Goal: Task Accomplishment & Management: Manage account settings

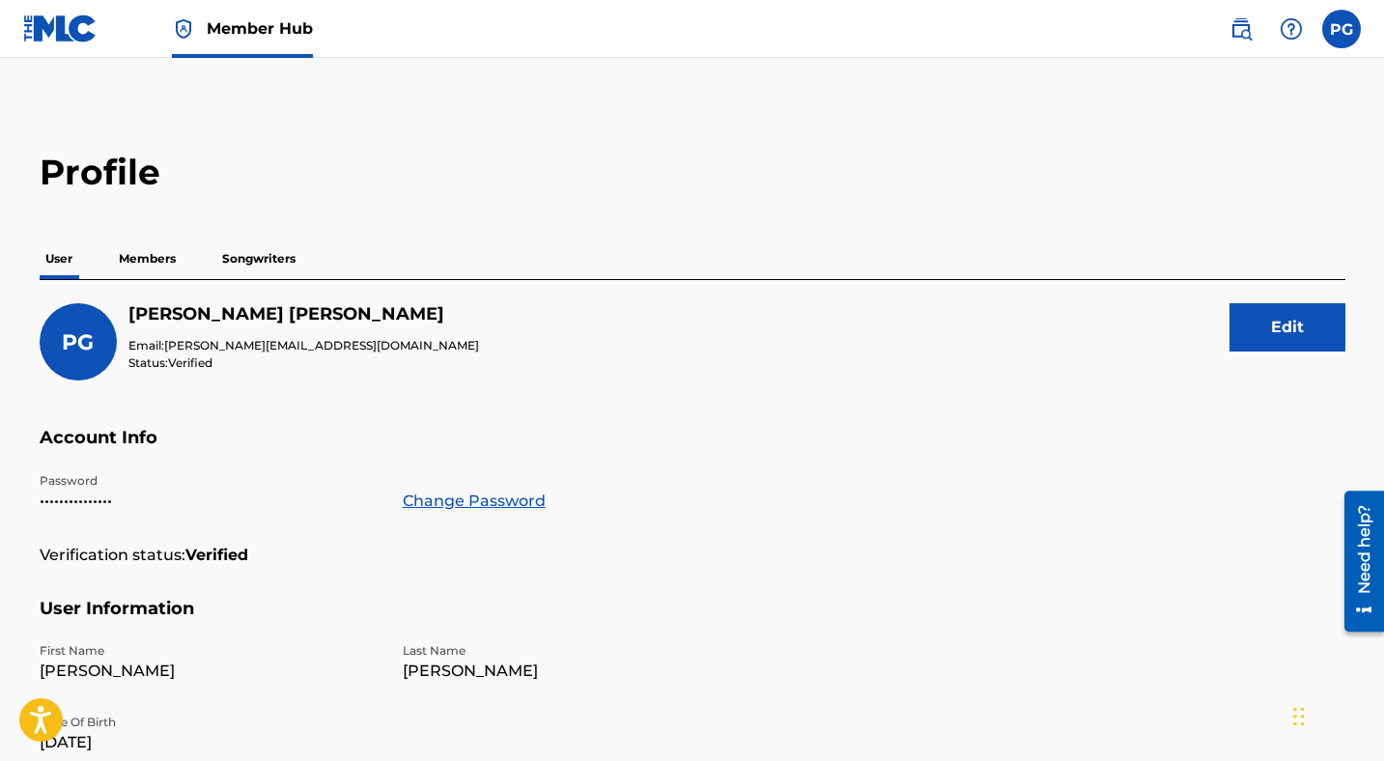
click at [148, 261] on p "Members" at bounding box center [147, 259] width 69 height 41
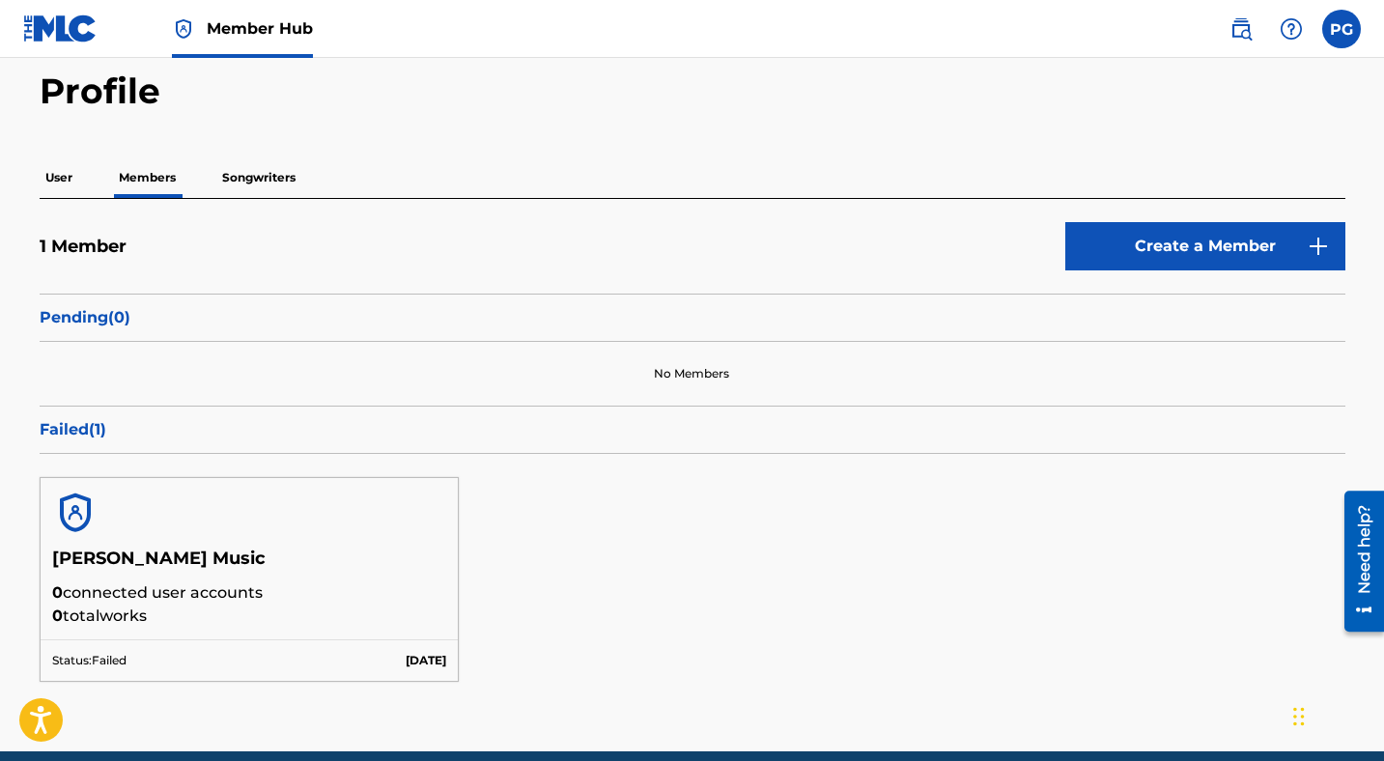
scroll to position [67, 0]
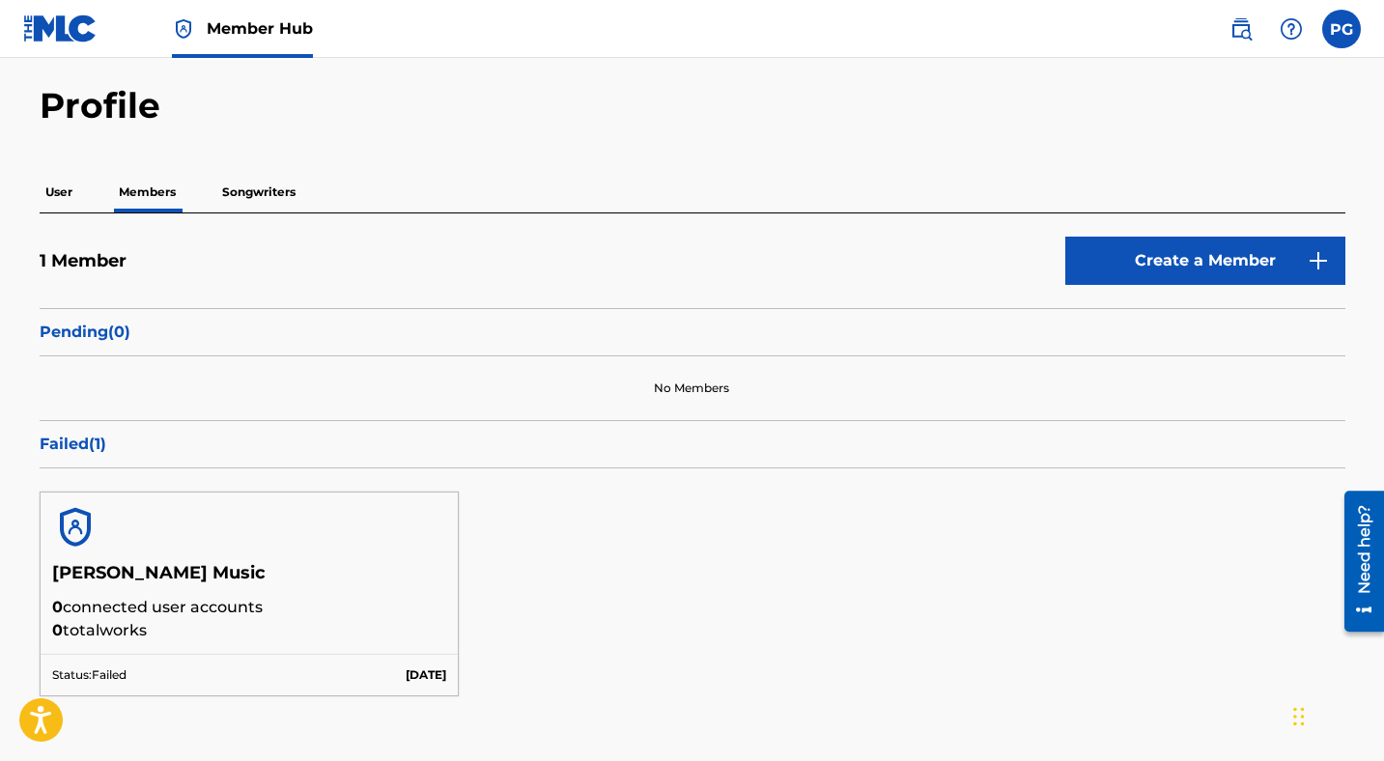
click at [60, 191] on p "User" at bounding box center [59, 192] width 39 height 41
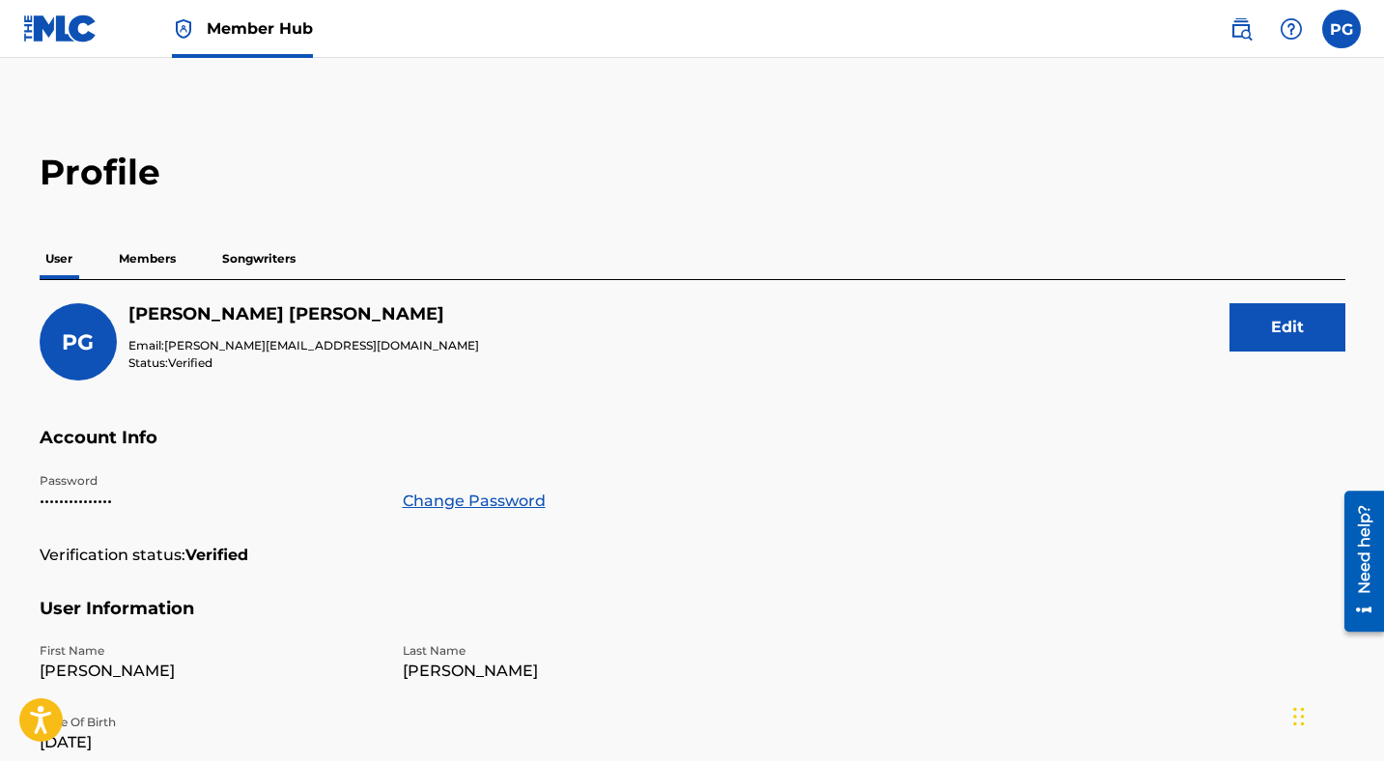
click at [162, 264] on p "Members" at bounding box center [147, 259] width 69 height 41
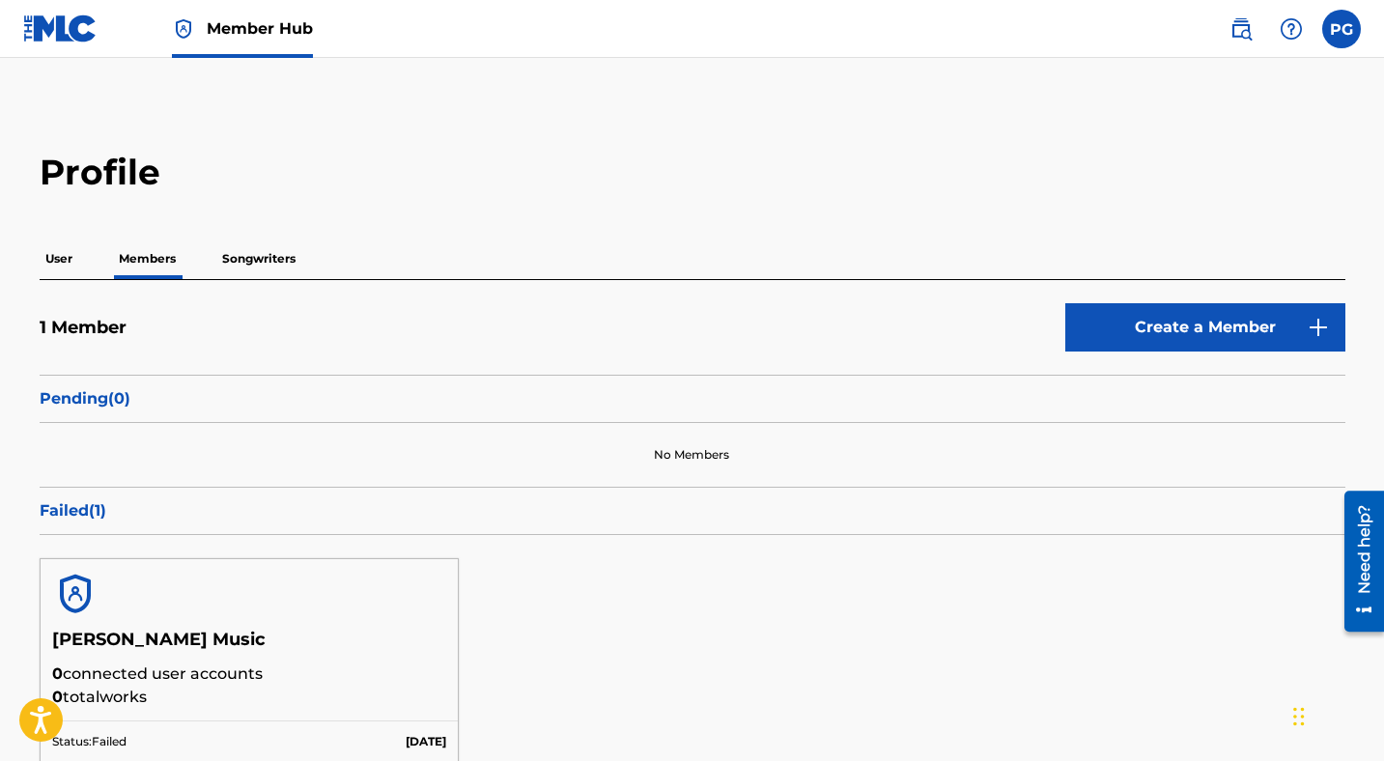
click at [270, 257] on p "Songwriters" at bounding box center [258, 259] width 85 height 41
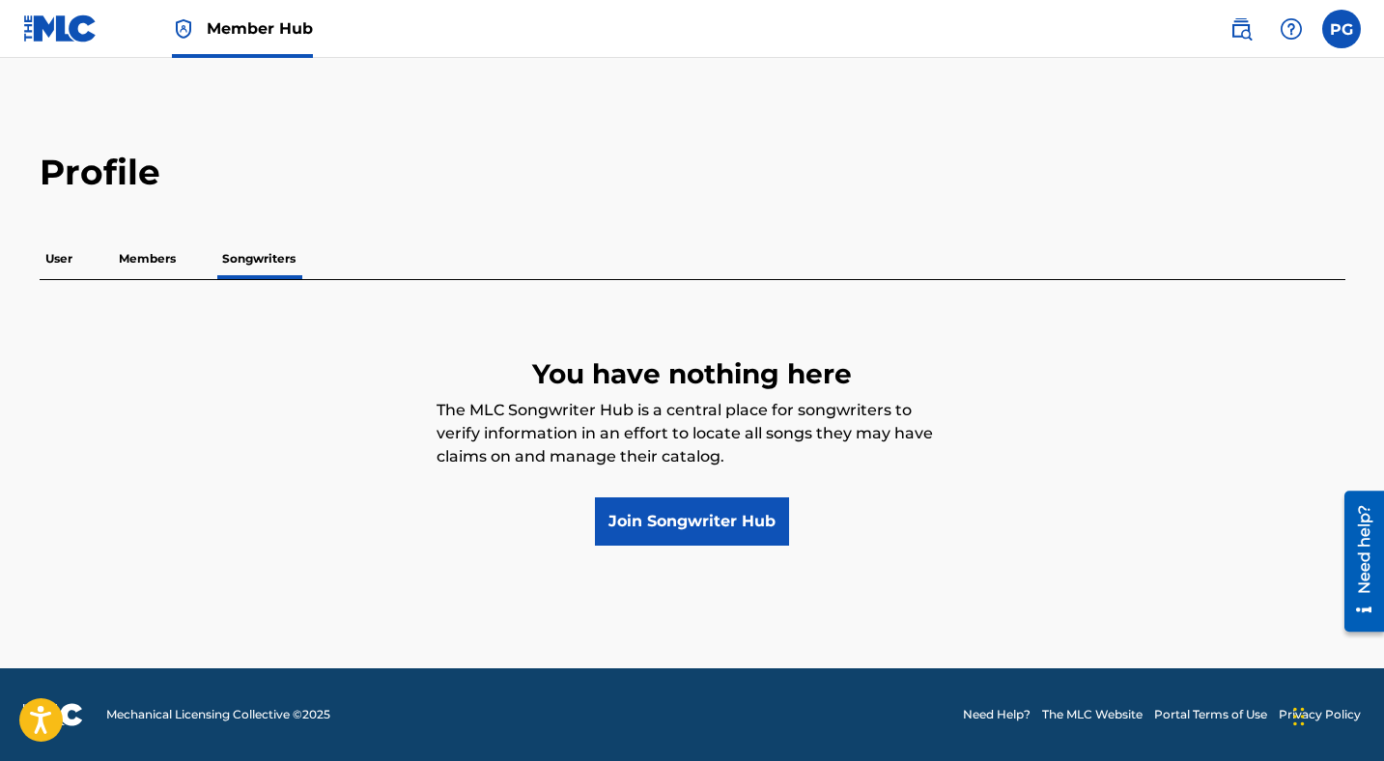
click at [153, 257] on p "Members" at bounding box center [147, 259] width 69 height 41
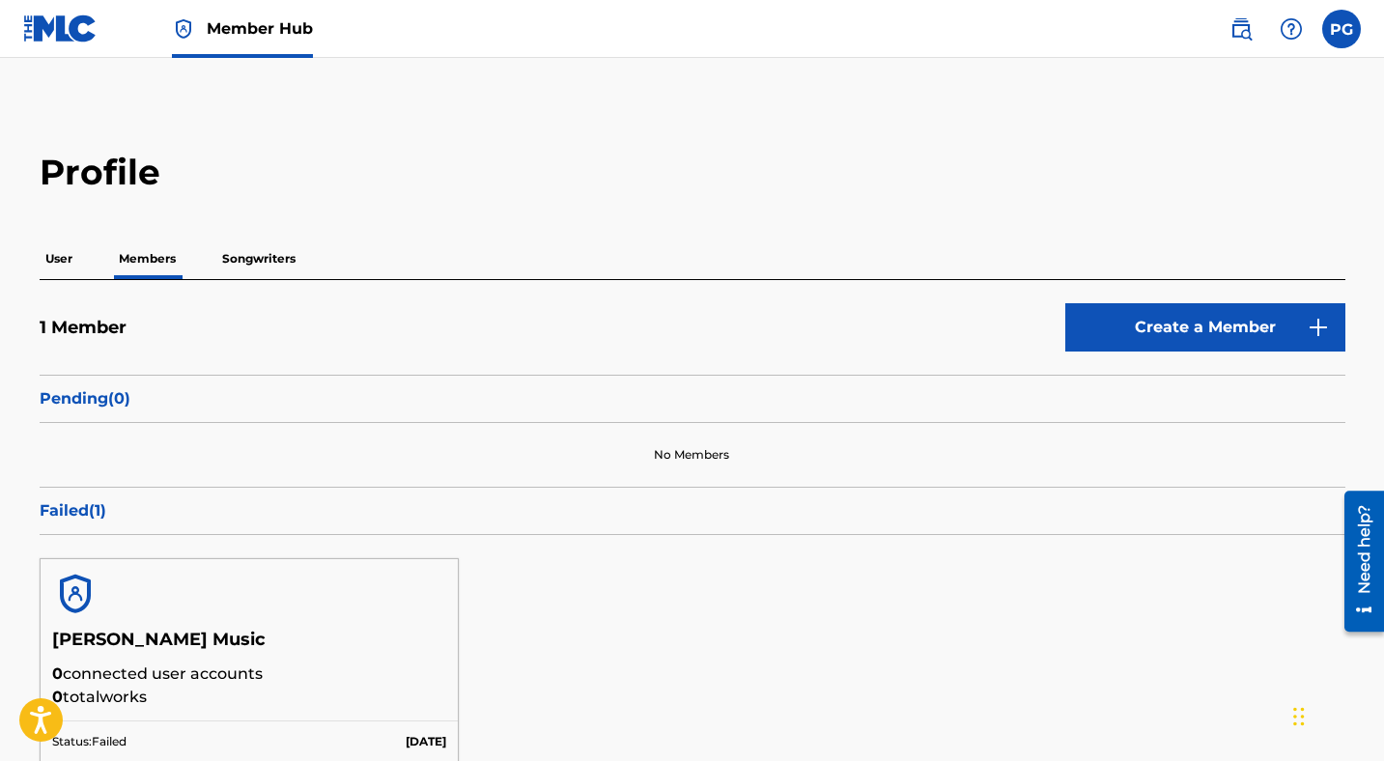
click at [262, 38] on span "Member Hub" at bounding box center [260, 28] width 106 height 22
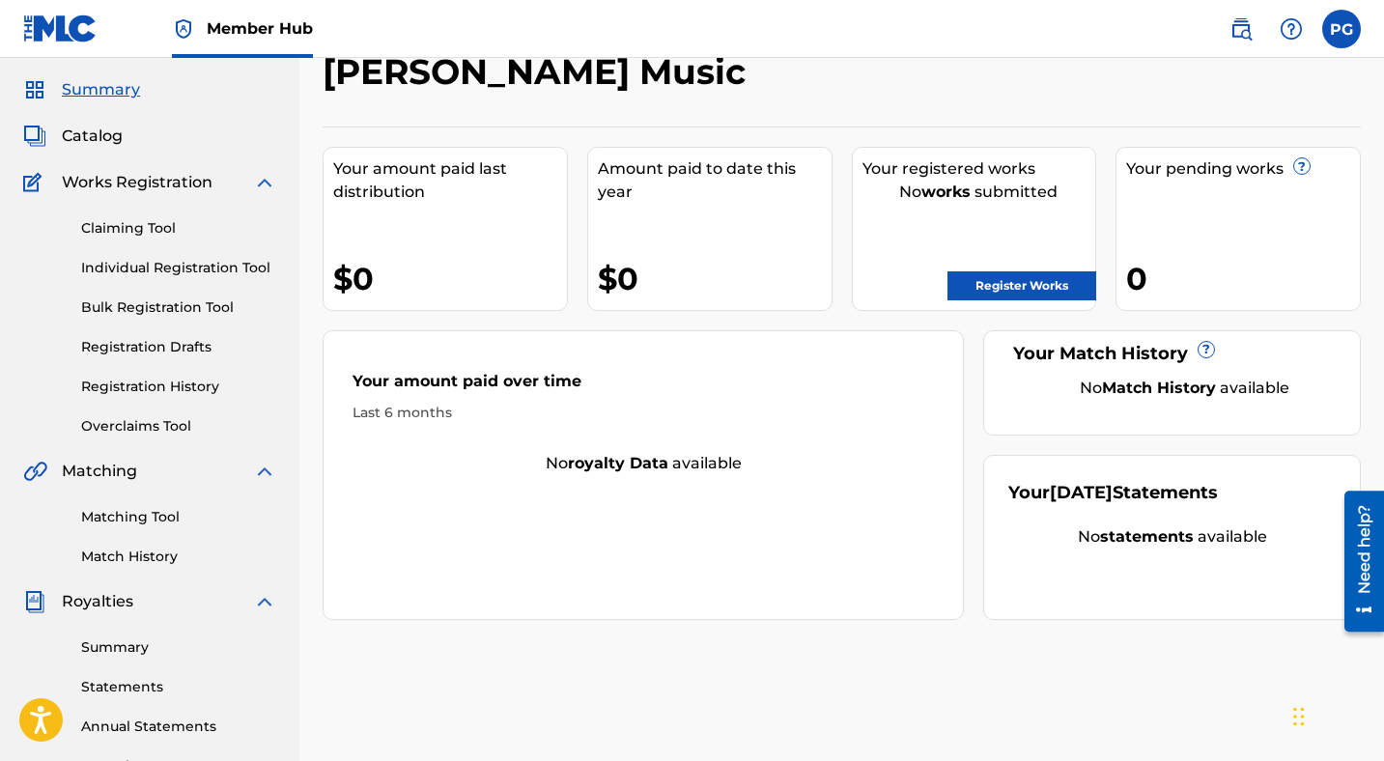
scroll to position [58, 0]
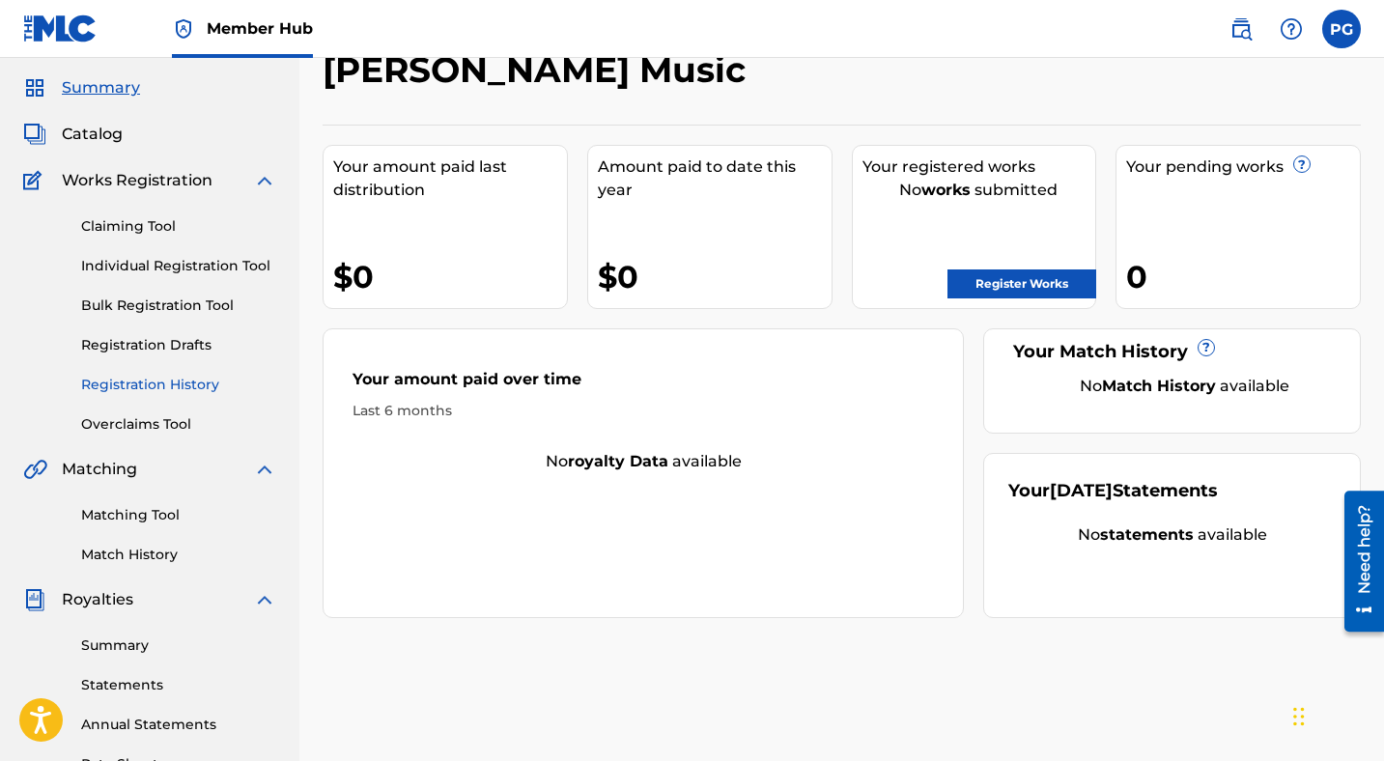
click at [154, 383] on link "Registration History" at bounding box center [178, 385] width 195 height 20
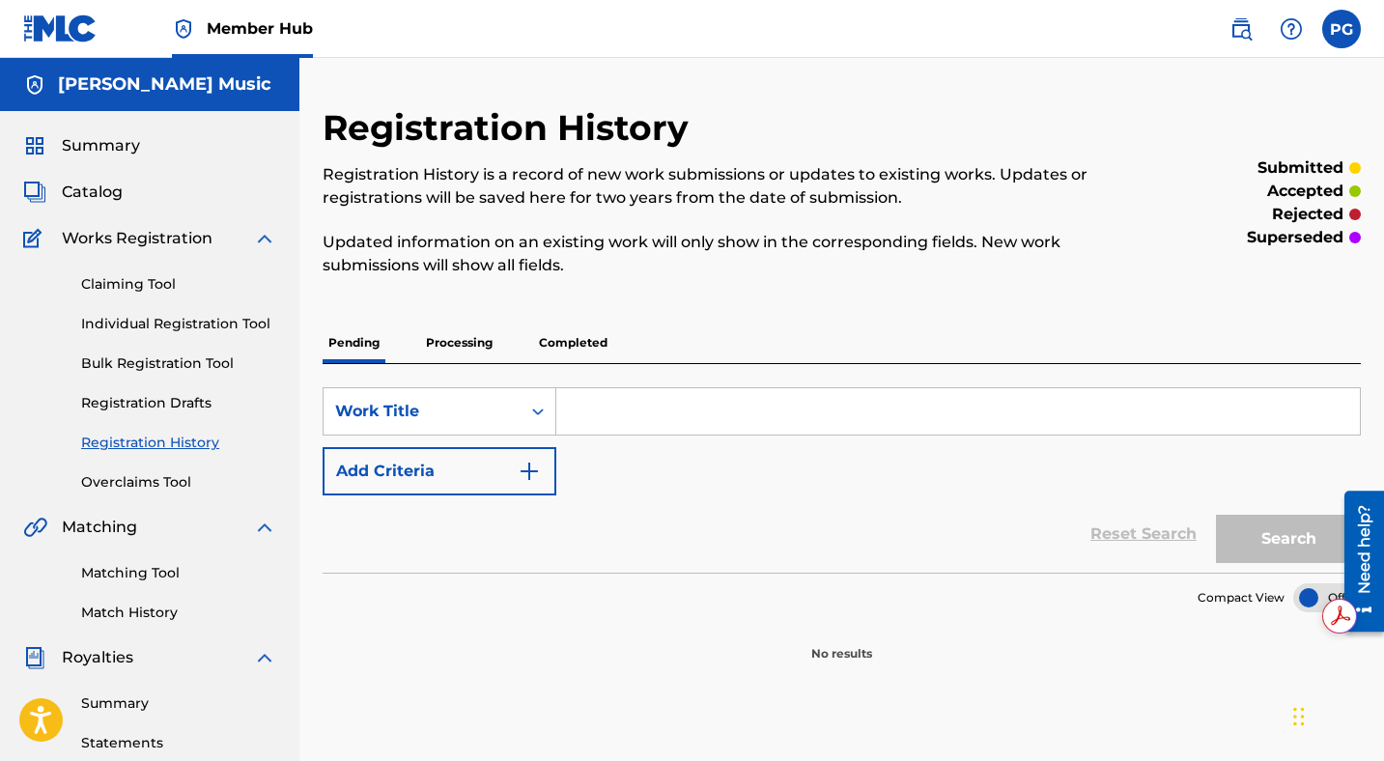
click at [574, 340] on p "Completed" at bounding box center [573, 343] width 80 height 41
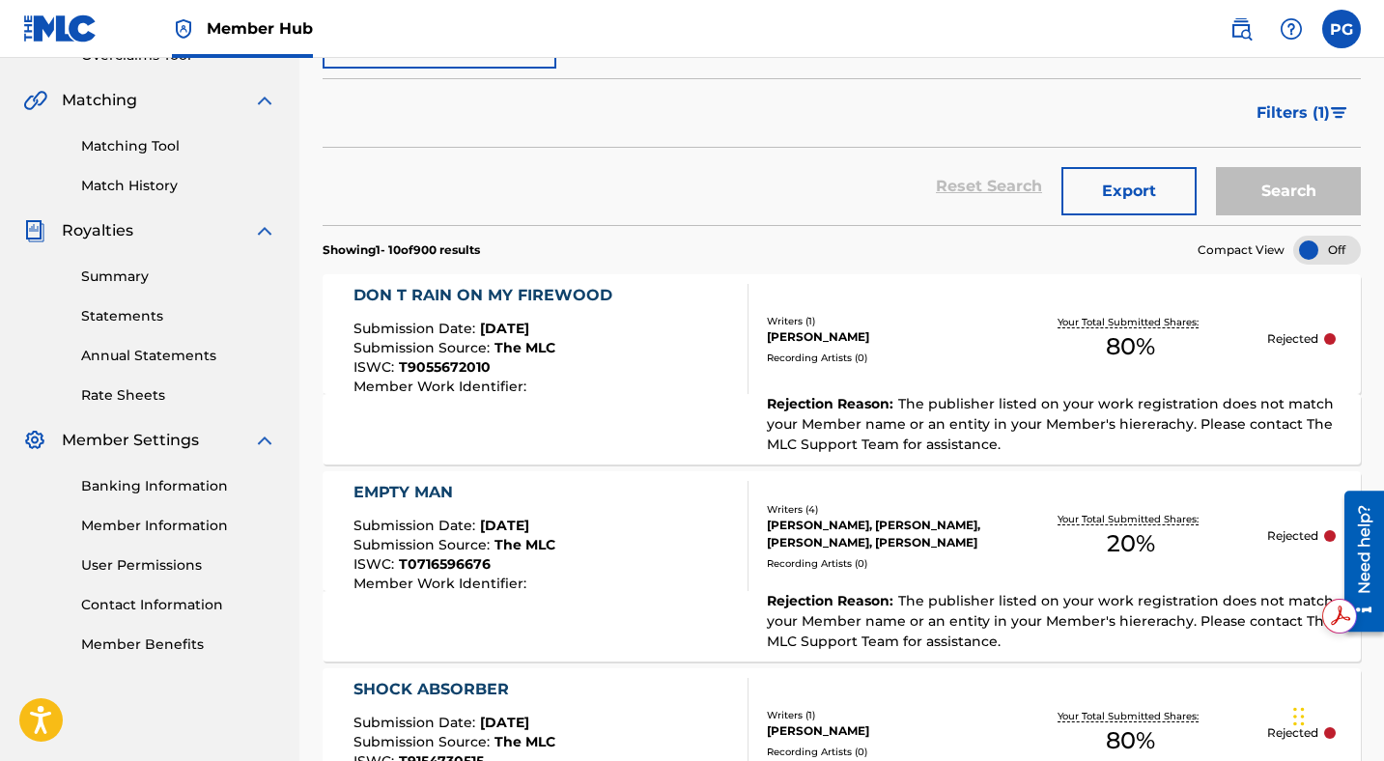
scroll to position [439, 0]
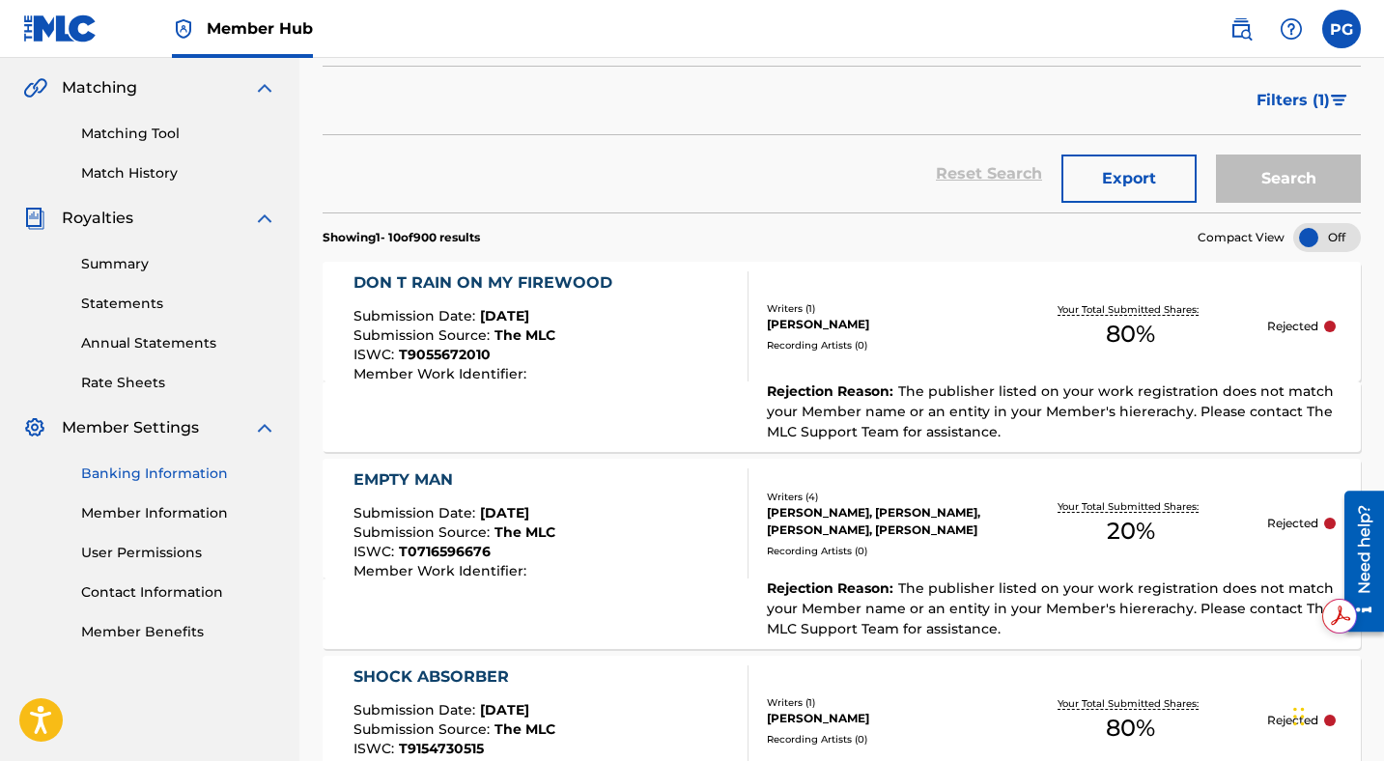
click at [119, 465] on link "Banking Information" at bounding box center [178, 473] width 195 height 20
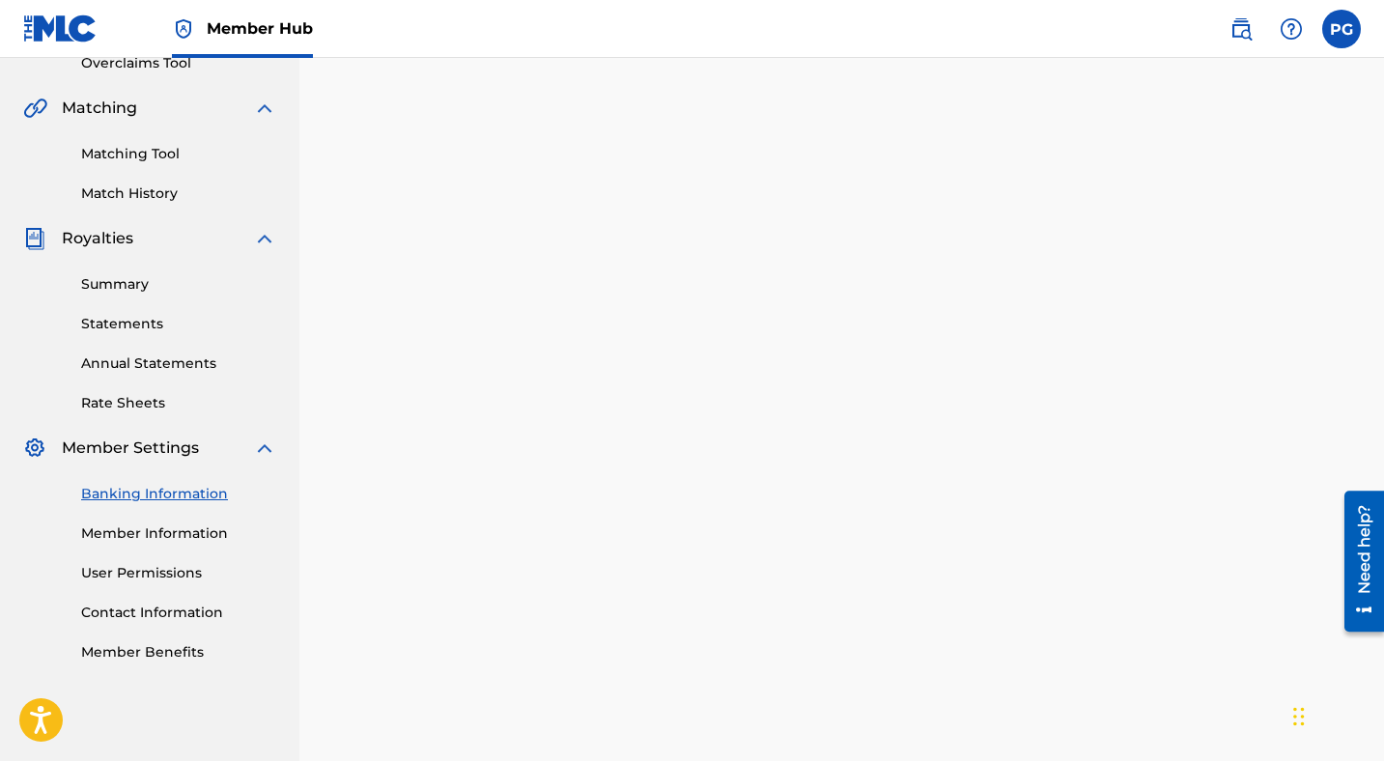
scroll to position [422, 0]
click at [173, 522] on link "Member Information" at bounding box center [178, 530] width 195 height 20
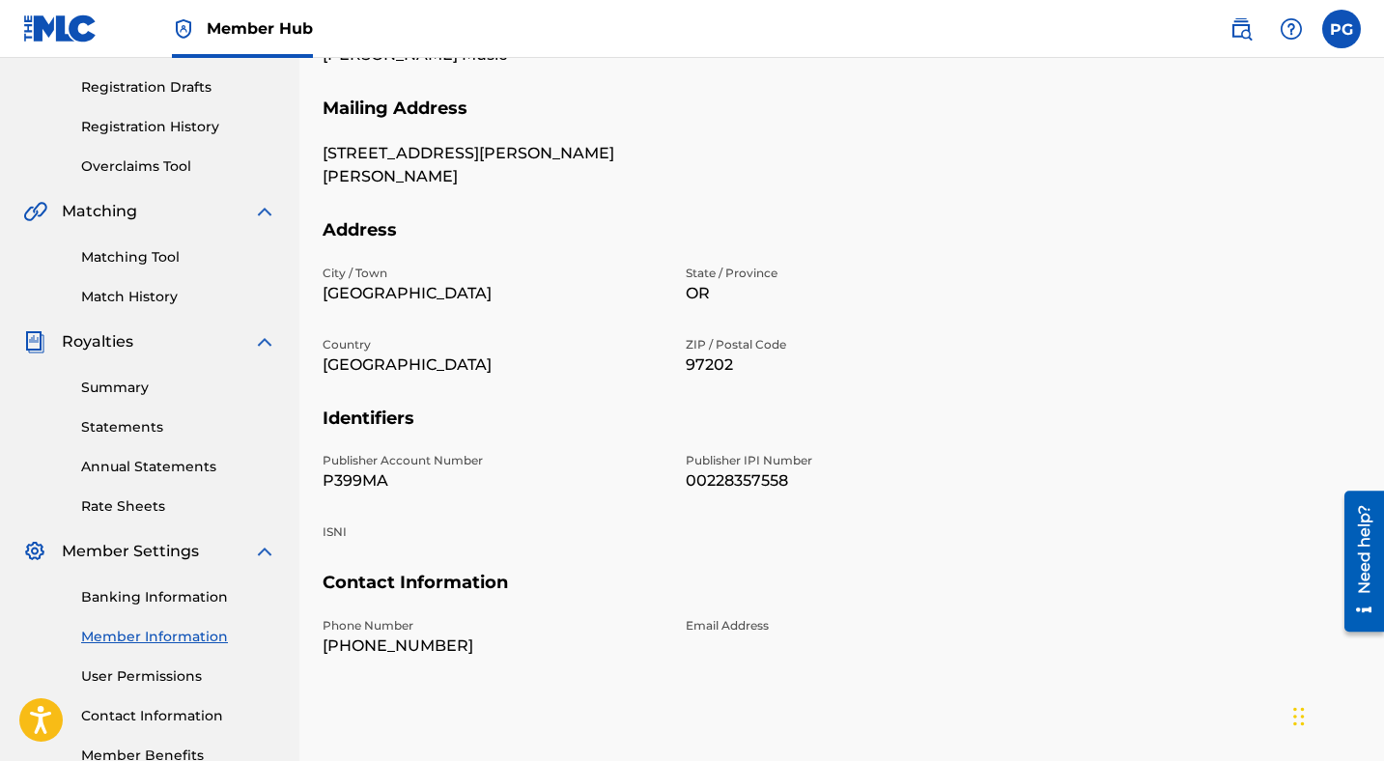
scroll to position [317, 0]
drag, startPoint x: 816, startPoint y: 479, endPoint x: 681, endPoint y: 484, distance: 135.3
click at [681, 484] on div "Publisher Account Number P399MA Publisher IPI Number 00228357558 ISNI" at bounding box center [674, 511] width 703 height 120
copy p "00228357558"
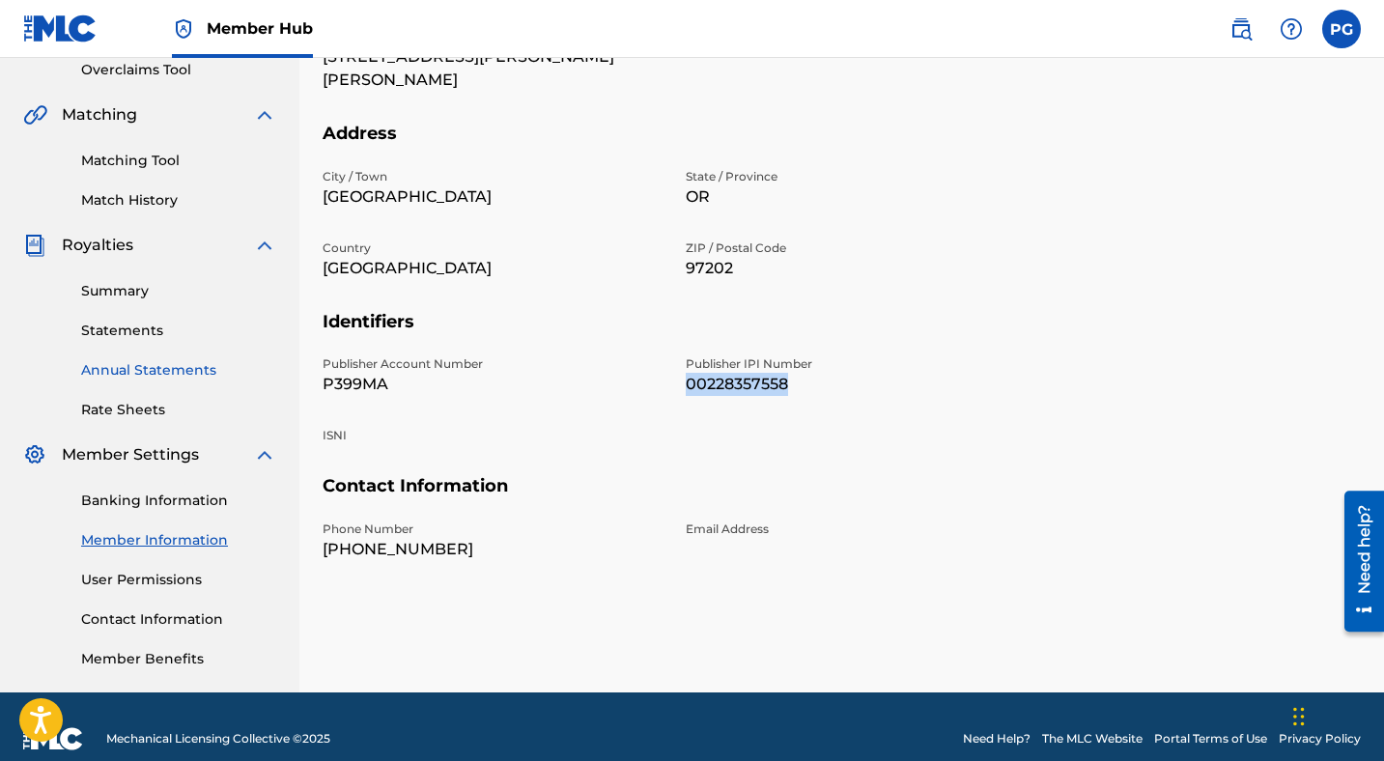
scroll to position [436, 0]
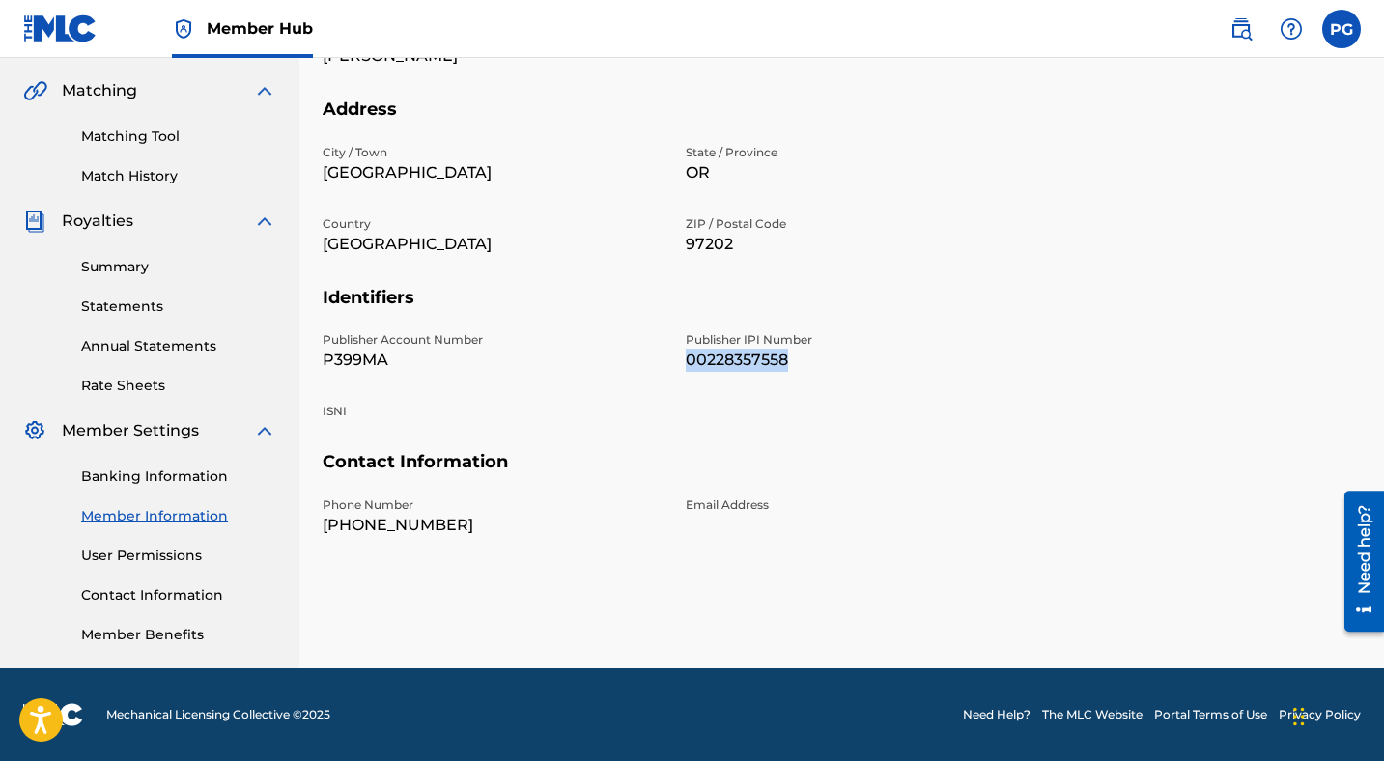
click at [161, 519] on link "Member Information" at bounding box center [178, 516] width 195 height 20
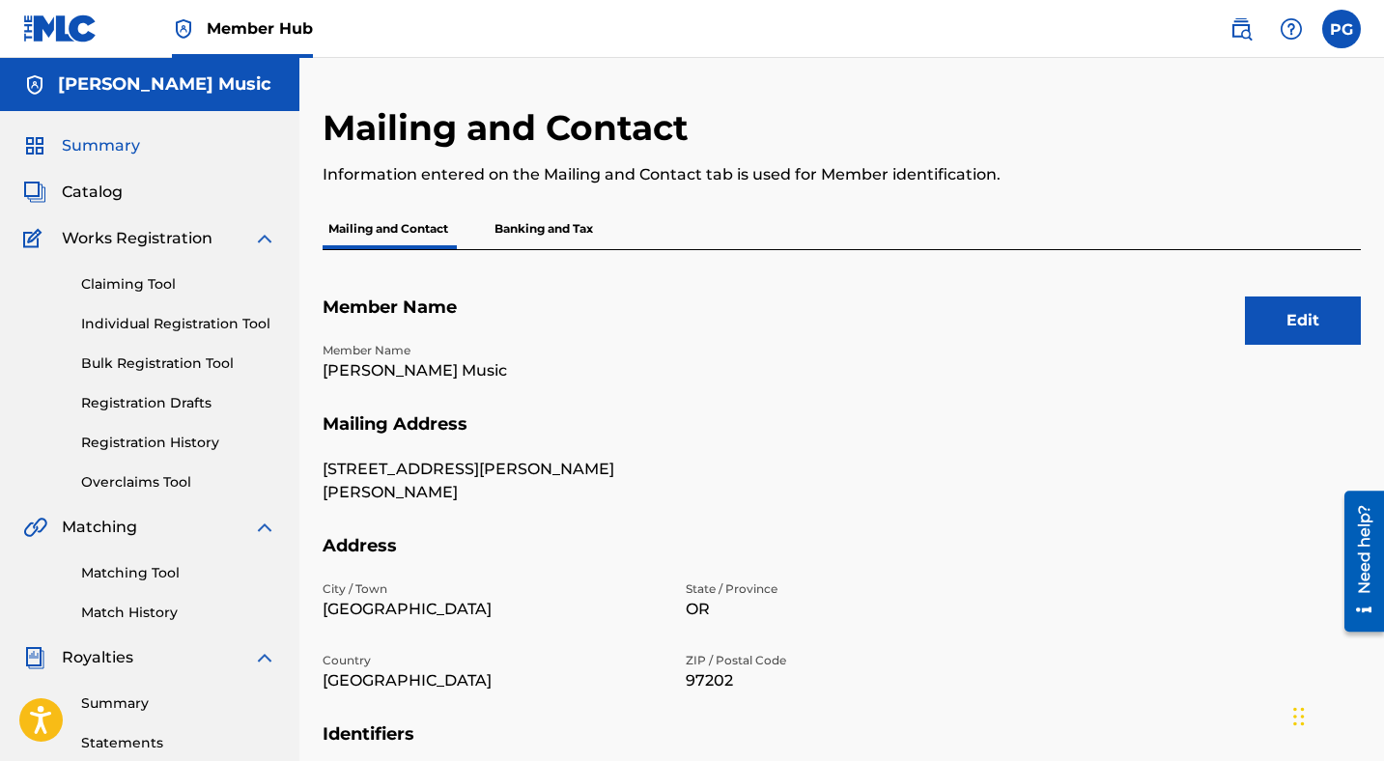
click at [110, 146] on span "Summary" at bounding box center [101, 145] width 78 height 23
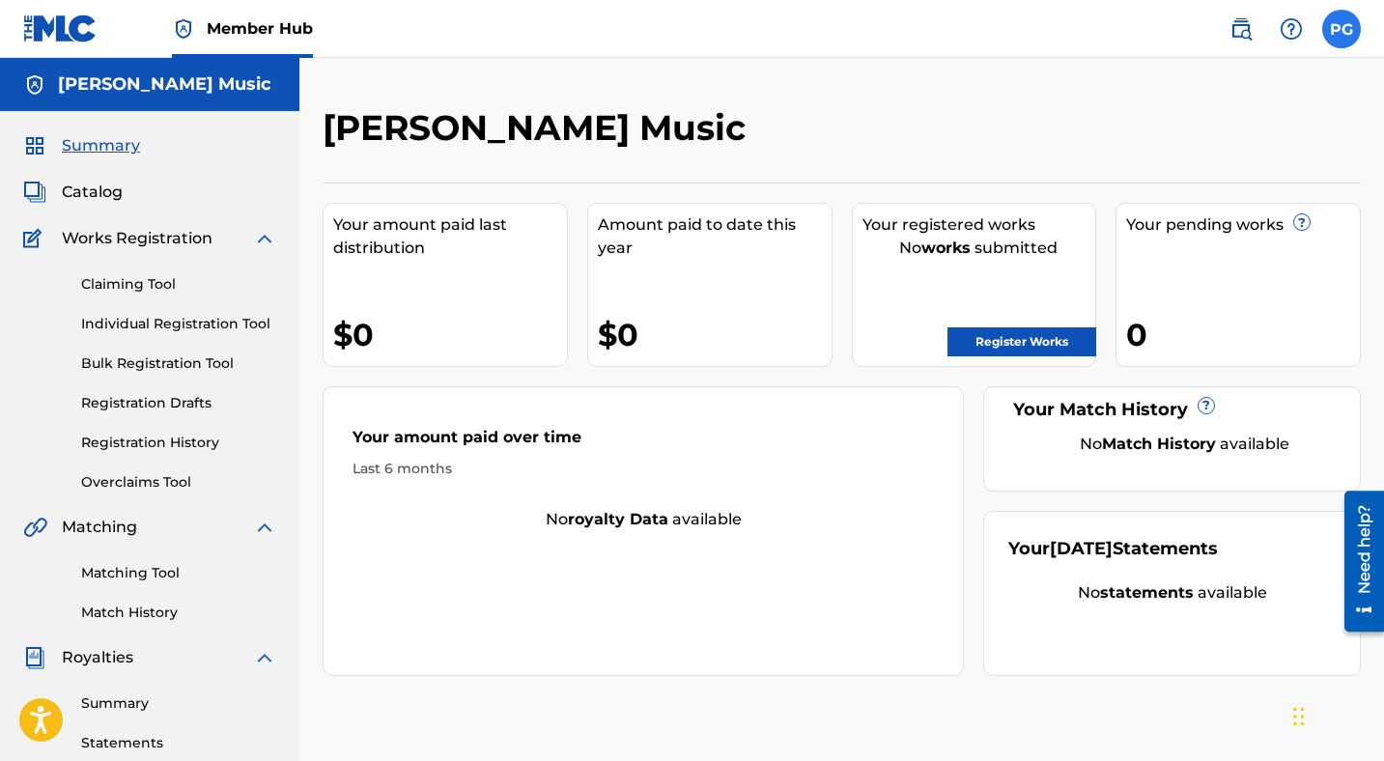
click at [1338, 40] on label at bounding box center [1341, 29] width 39 height 39
click at [1341, 29] on input "PG [PERSON_NAME] [PERSON_NAME][EMAIL_ADDRESS][DOMAIN_NAME] Notification Prefere…" at bounding box center [1341, 29] width 0 height 0
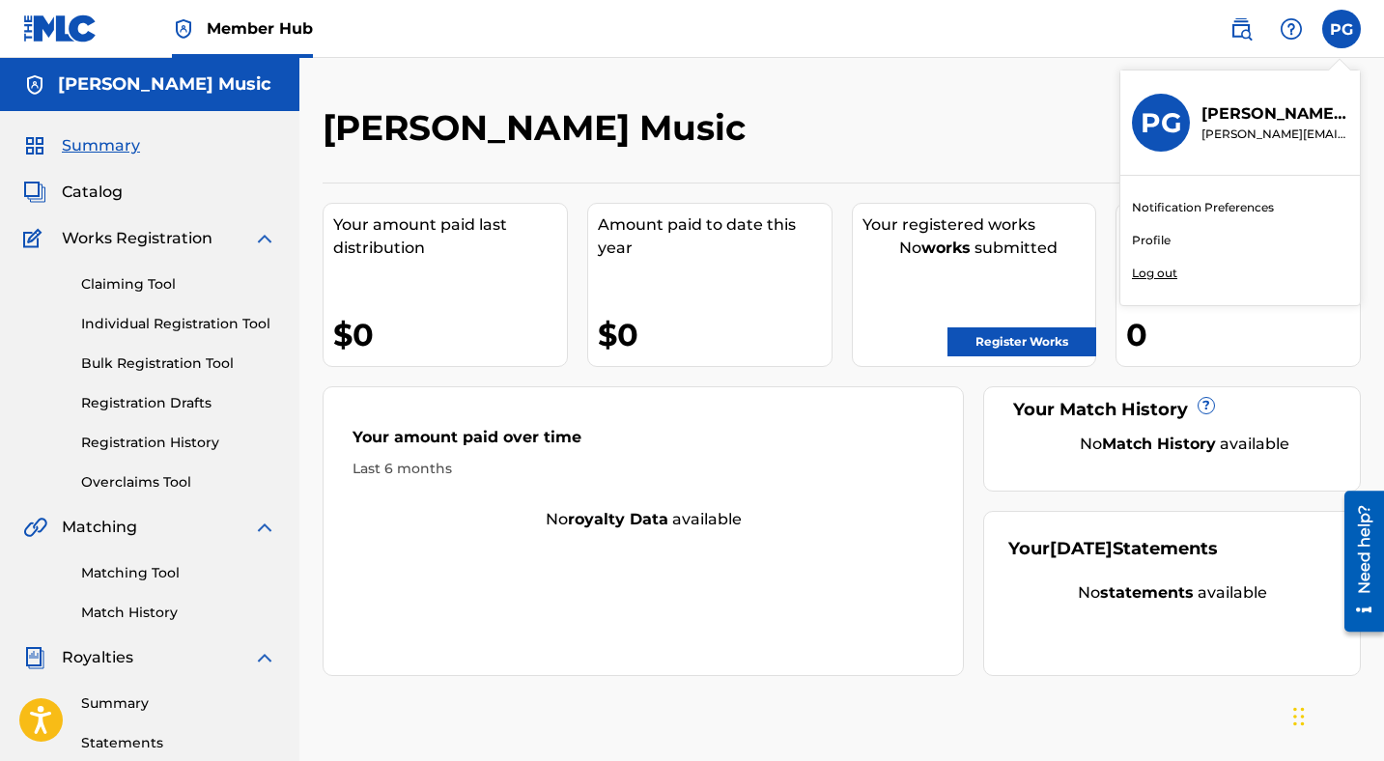
click at [1147, 273] on p "Log out" at bounding box center [1154, 273] width 45 height 17
click at [1341, 29] on input "PG [PERSON_NAME] [PERSON_NAME][EMAIL_ADDRESS][DOMAIN_NAME] Notification Prefere…" at bounding box center [1341, 29] width 0 height 0
